Goal: Information Seeking & Learning: Learn about a topic

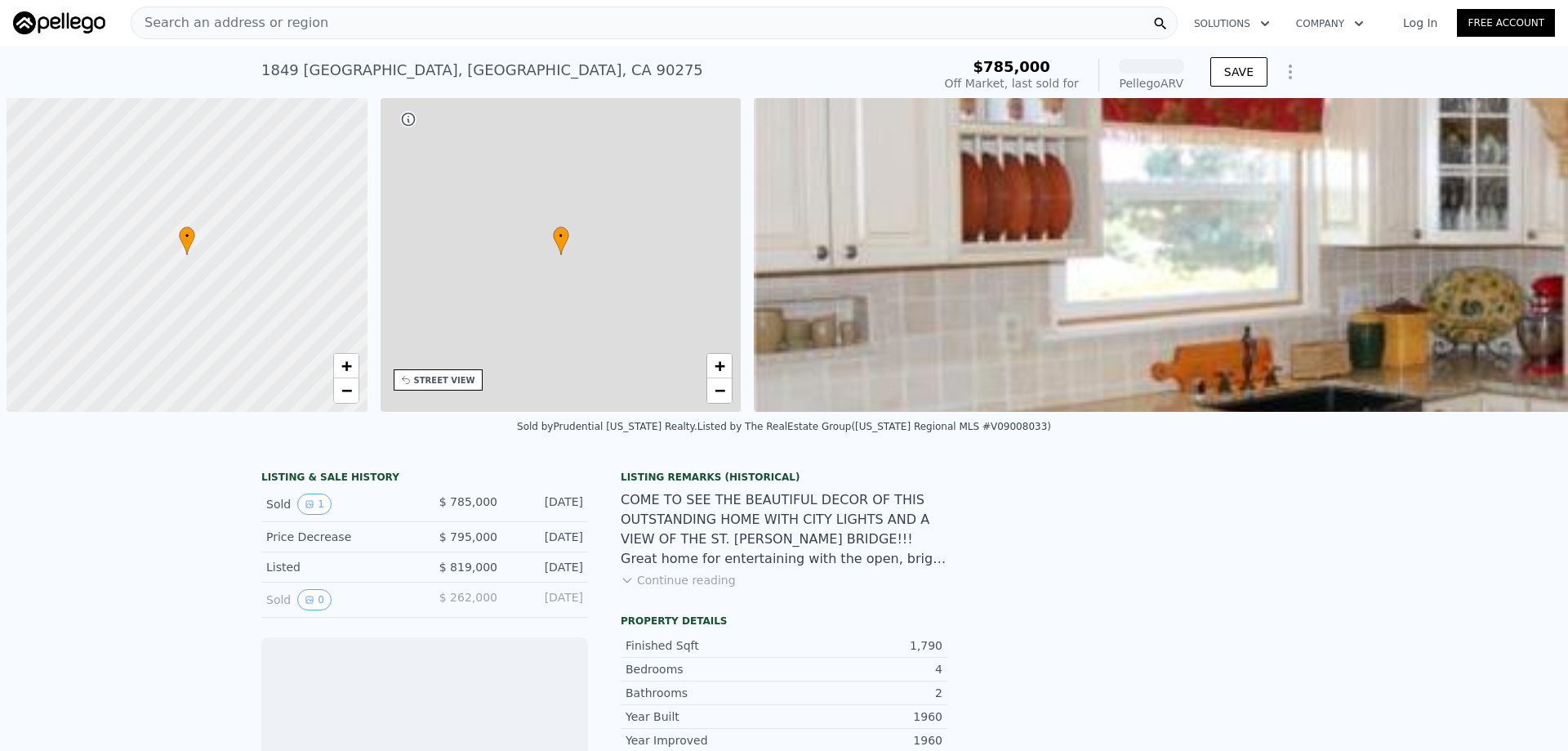
scroll to position [0, 7]
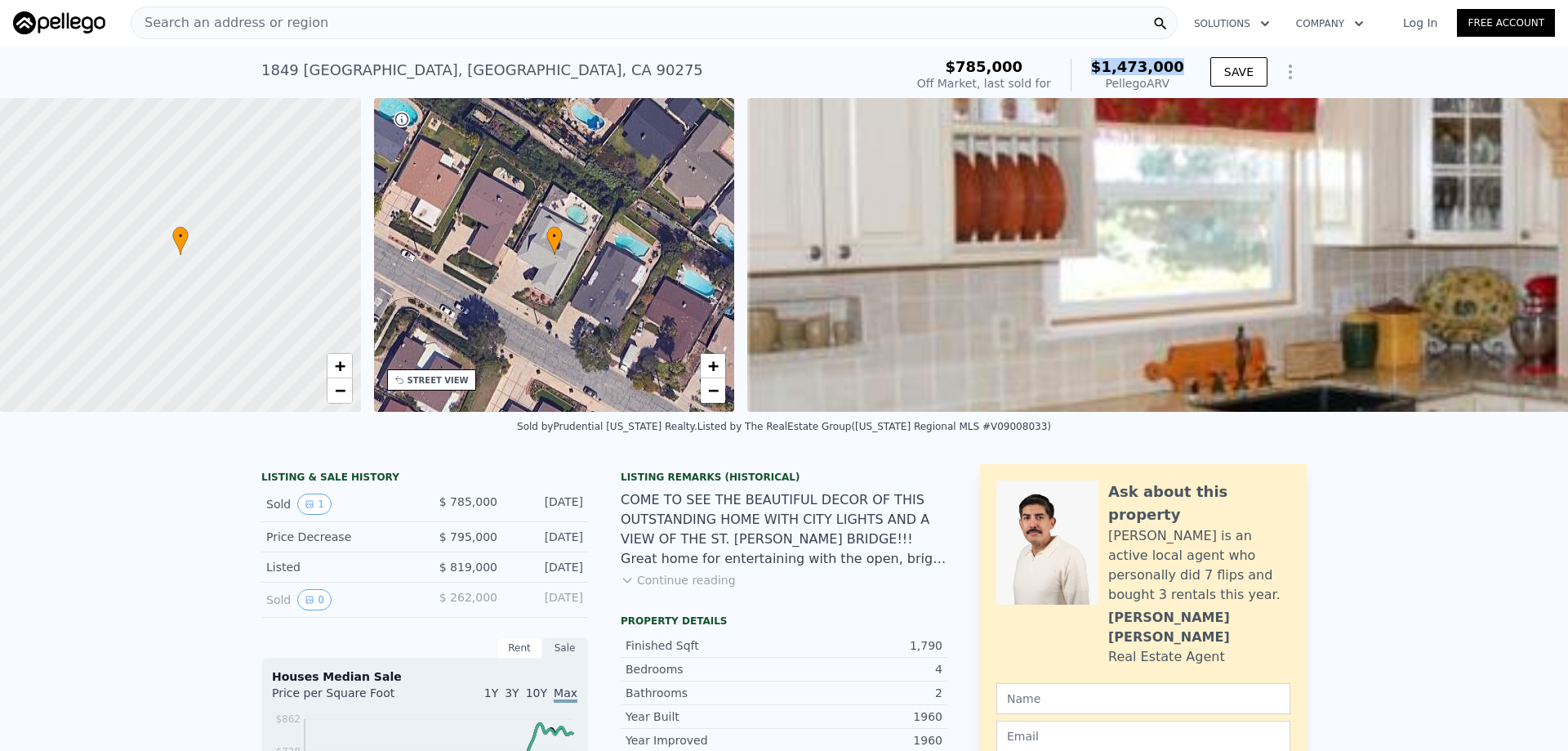
drag, startPoint x: 1128, startPoint y: 66, endPoint x: 1183, endPoint y: 74, distance: 55.6
click at [1183, 74] on div "$785,000 Off Market, last sold for $1,473,000 Pellego ARV" at bounding box center [1050, 76] width 280 height 46
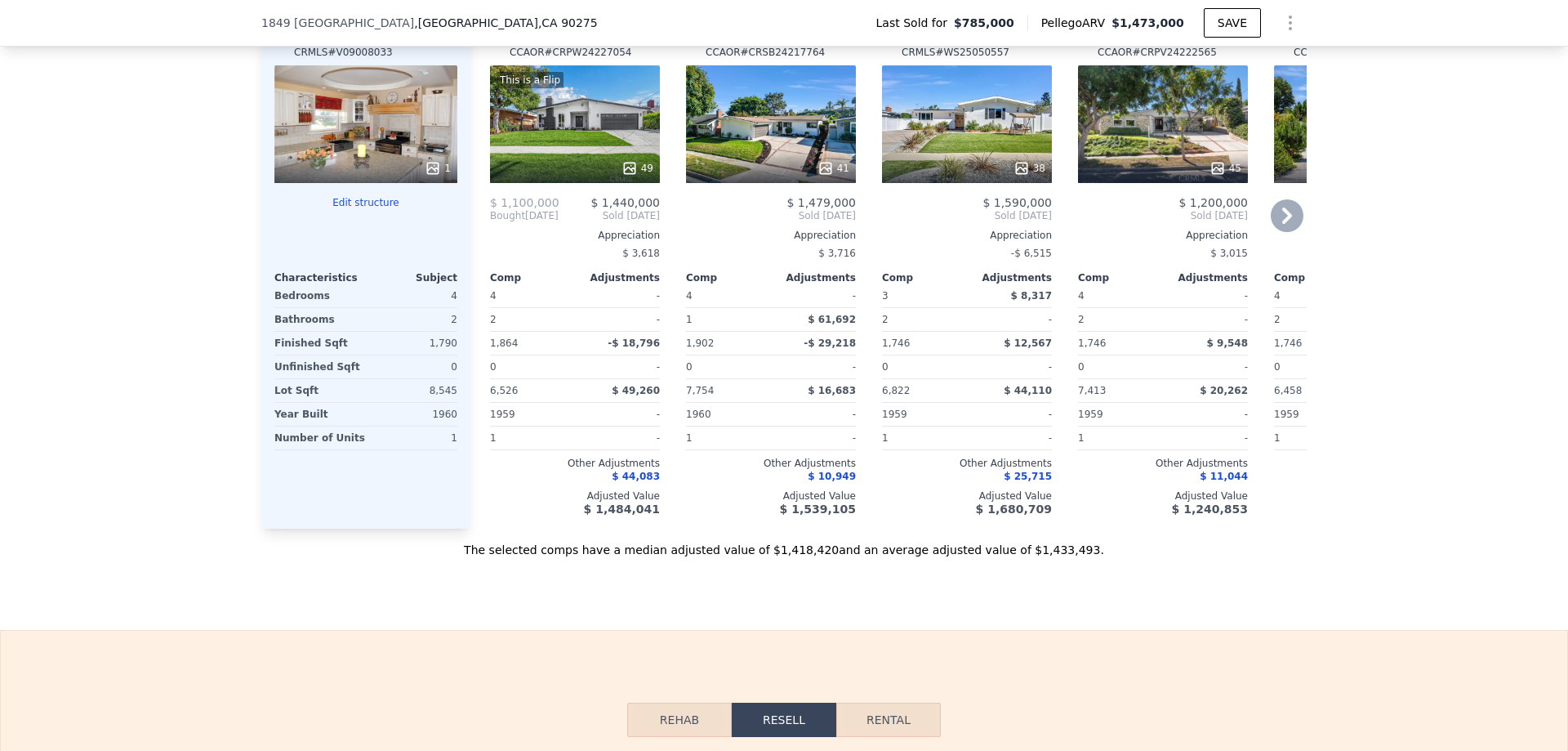
scroll to position [1732, 0]
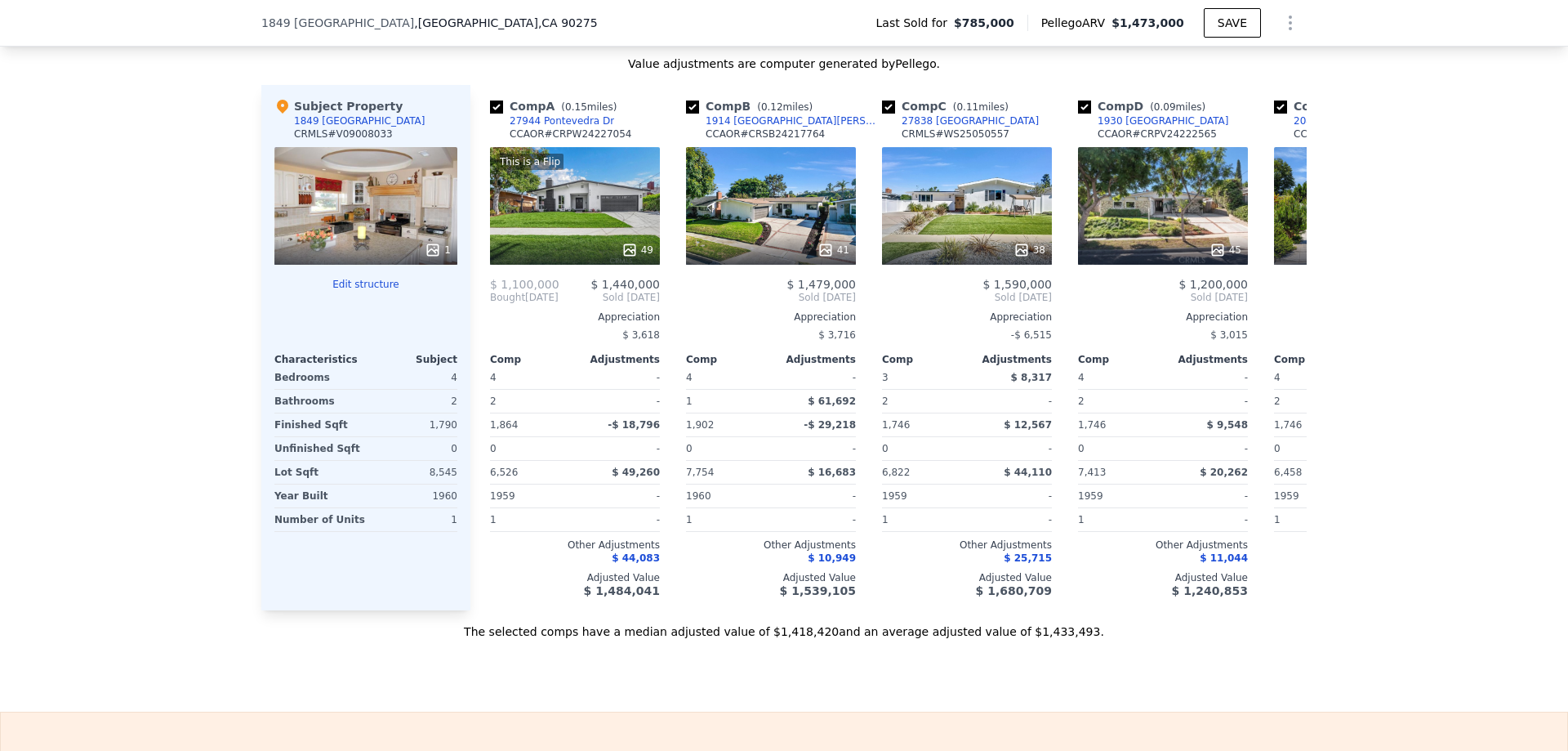
drag, startPoint x: 1120, startPoint y: 19, endPoint x: 1179, endPoint y: 28, distance: 59.7
click at [1179, 28] on div "Pellego ARV $1,473,000" at bounding box center [1112, 22] width 142 height 16
click at [691, 114] on input "checkbox" at bounding box center [692, 107] width 13 height 13
checkbox input "false"
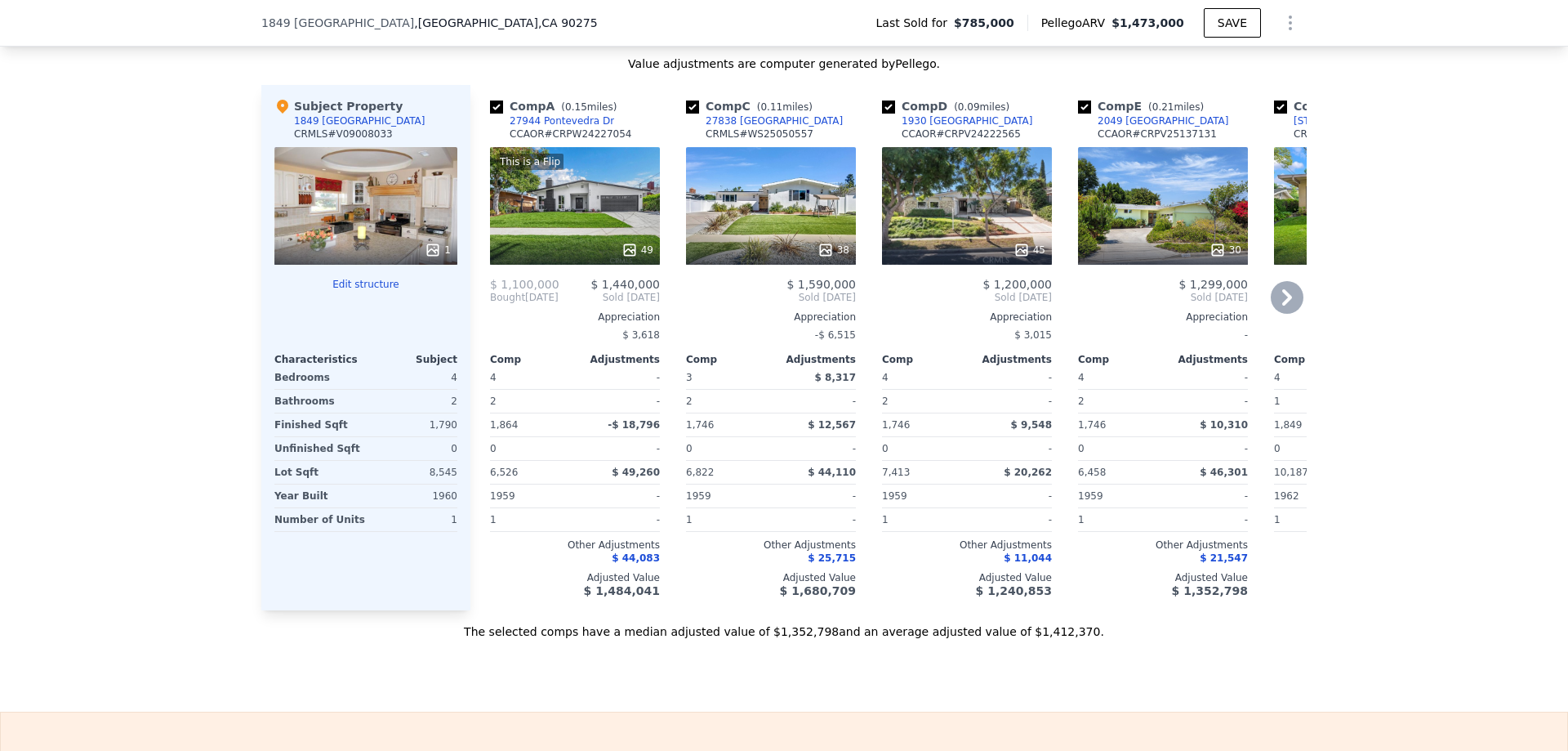
click at [691, 114] on input "checkbox" at bounding box center [692, 107] width 13 height 13
checkbox input "false"
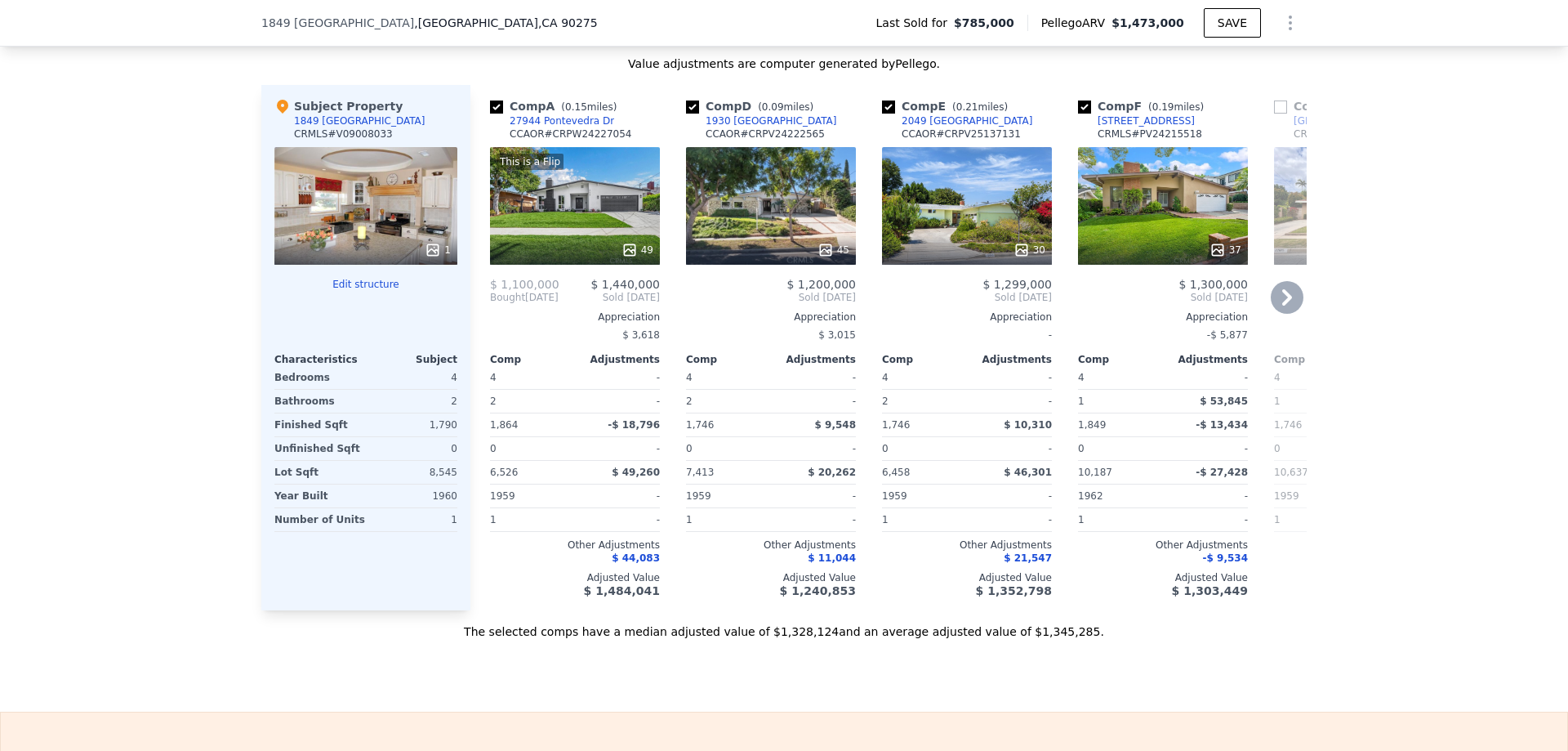
checkbox input "true"
